Goal: Check status: Check status

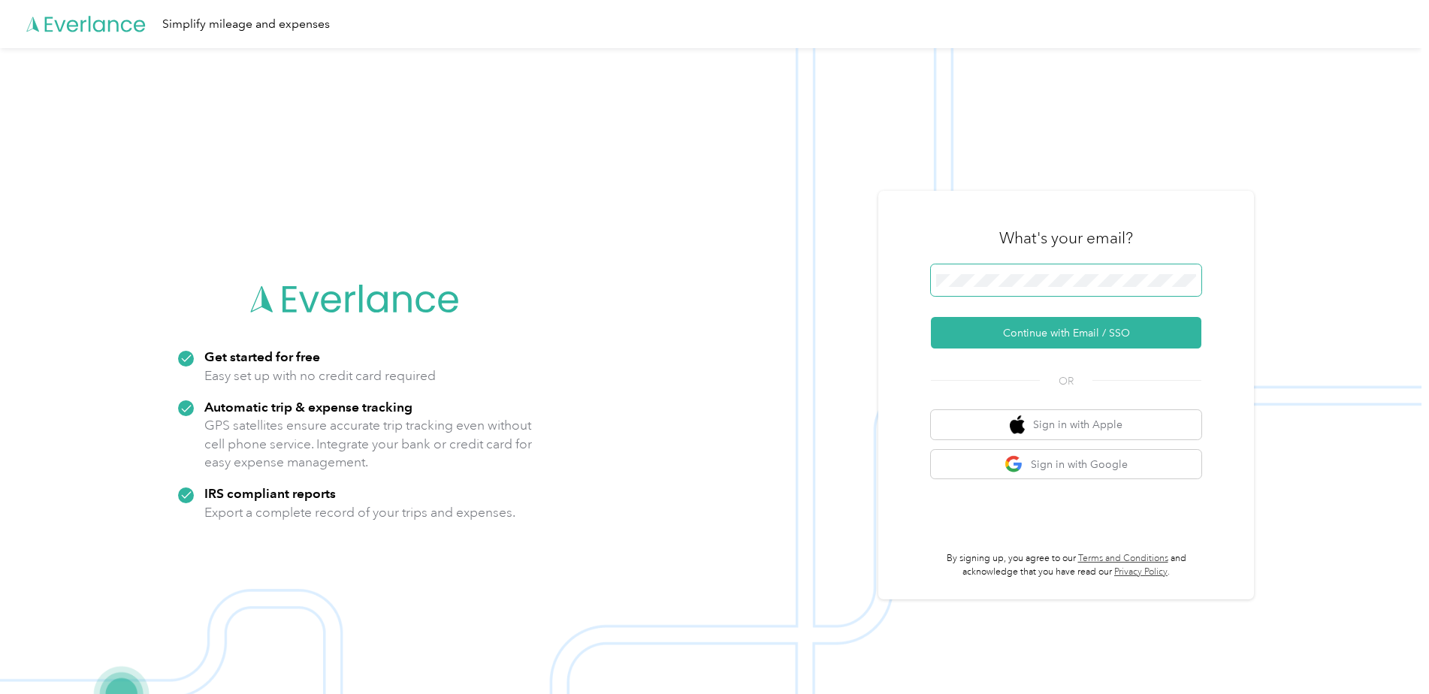
click at [1015, 288] on span at bounding box center [1066, 280] width 270 height 32
click at [1117, 329] on button "Continue with Email / SSO" at bounding box center [1066, 333] width 270 height 32
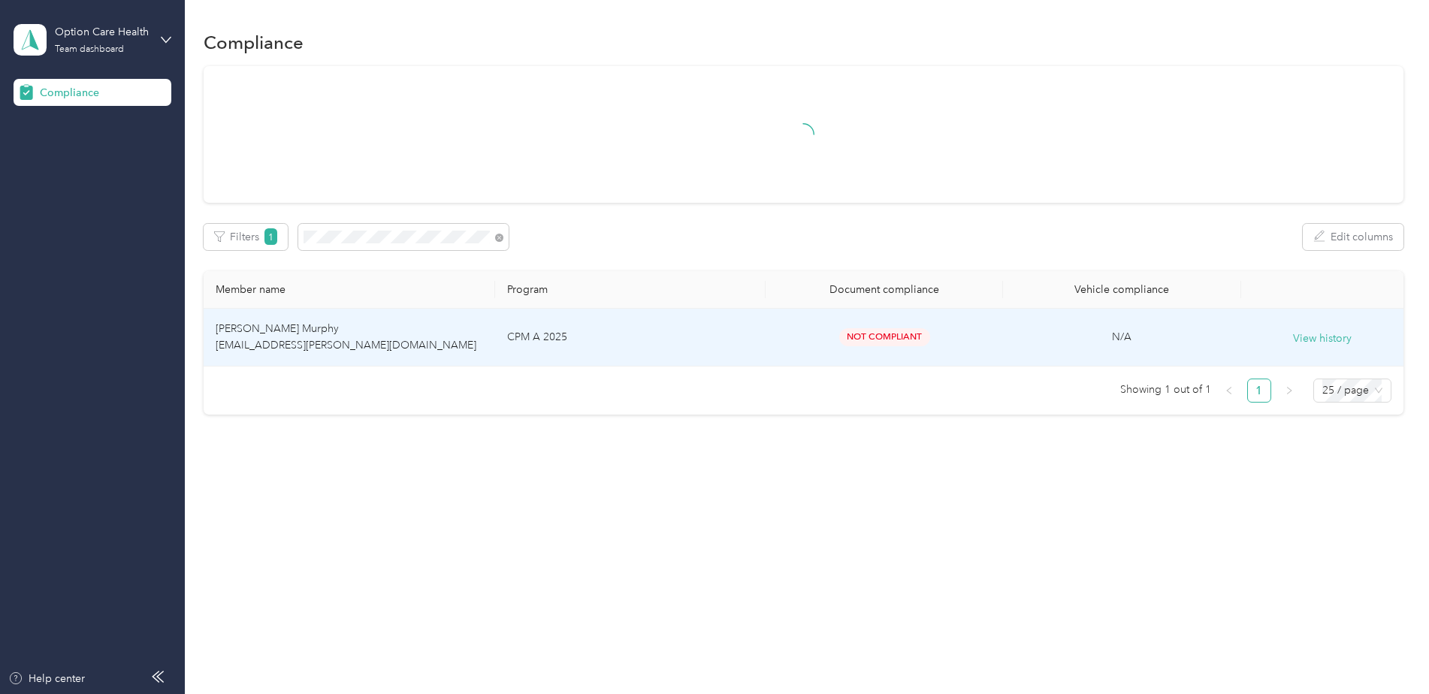
click at [698, 346] on td "CPM A 2025" at bounding box center [630, 338] width 270 height 58
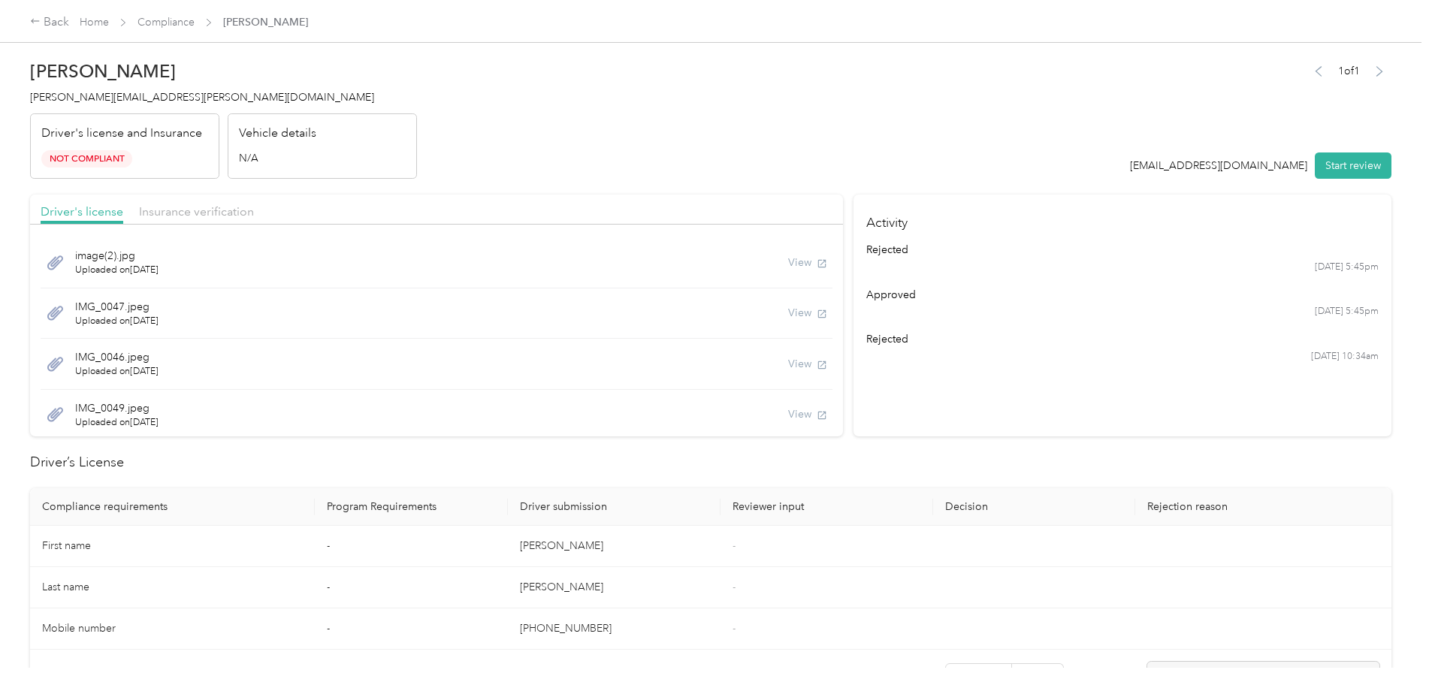
scroll to position [75, 0]
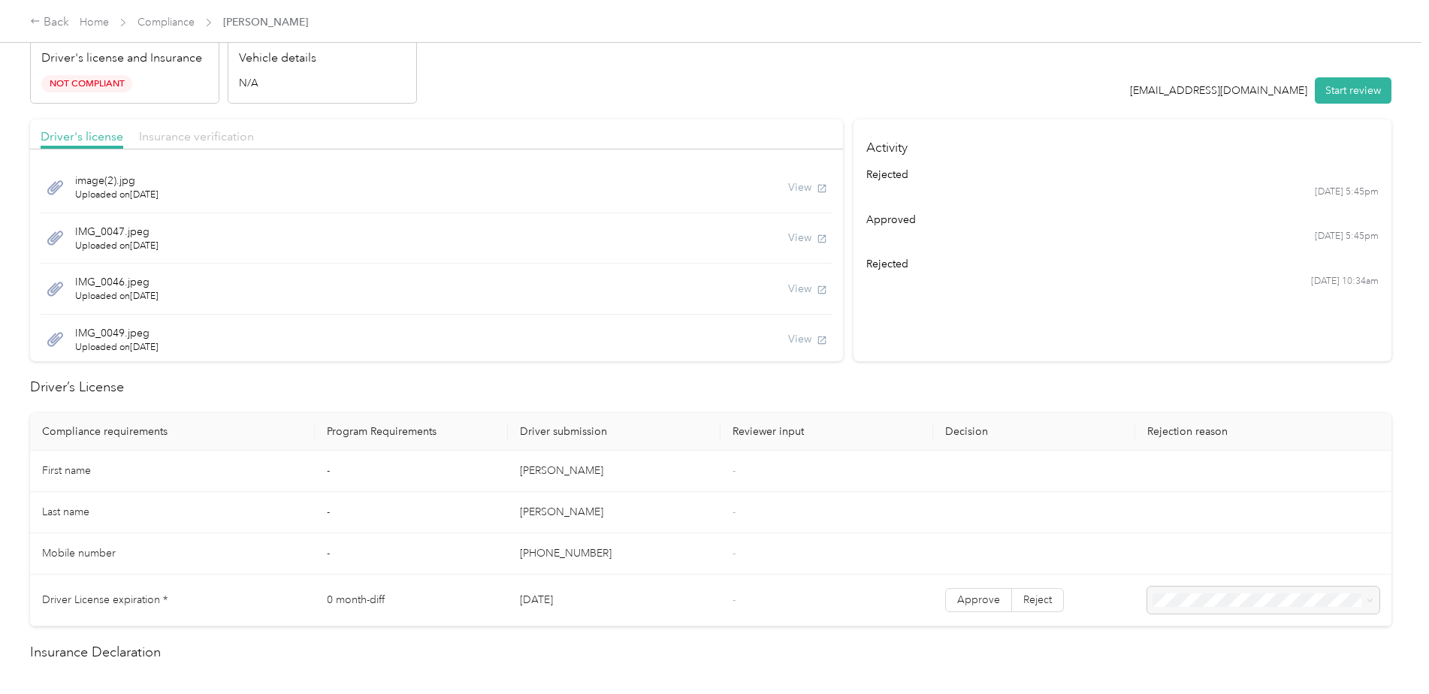
click at [188, 133] on span "Insurance verification" at bounding box center [196, 136] width 115 height 14
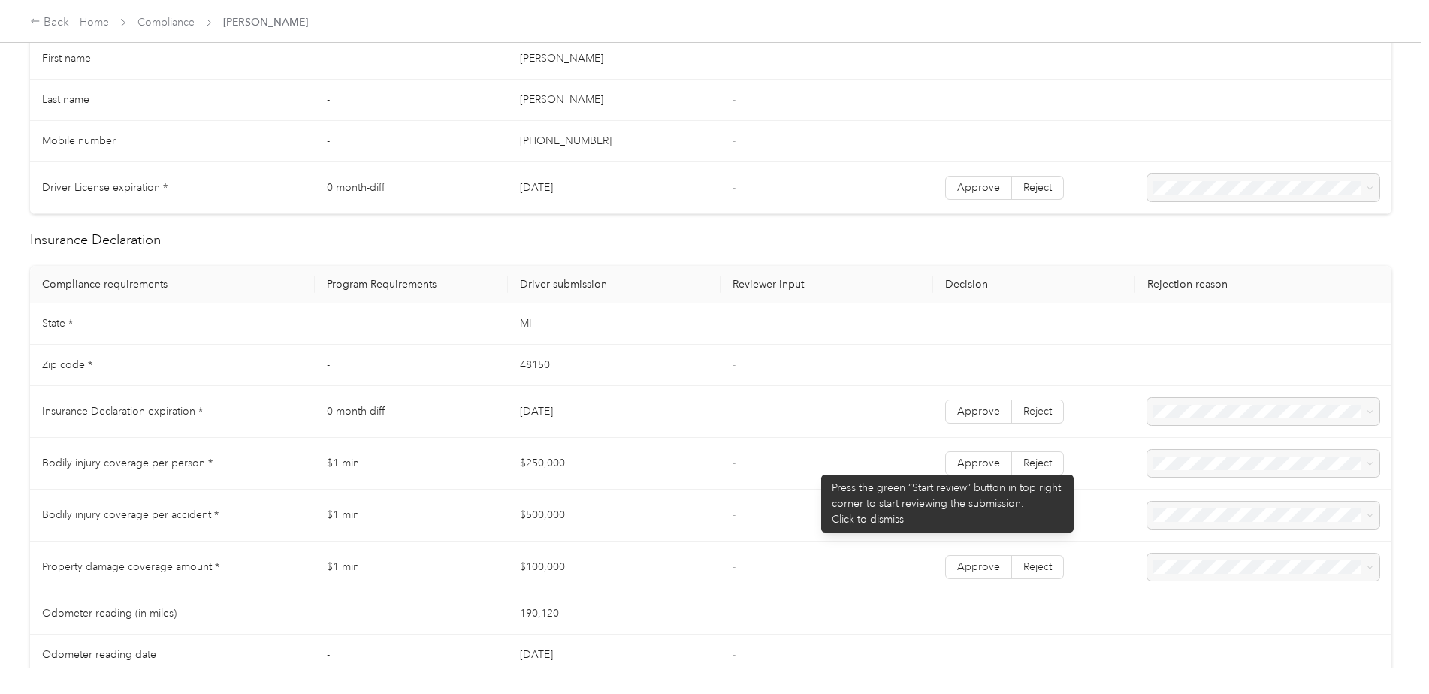
scroll to position [526, 0]
